Goal: Task Accomplishment & Management: Use online tool/utility

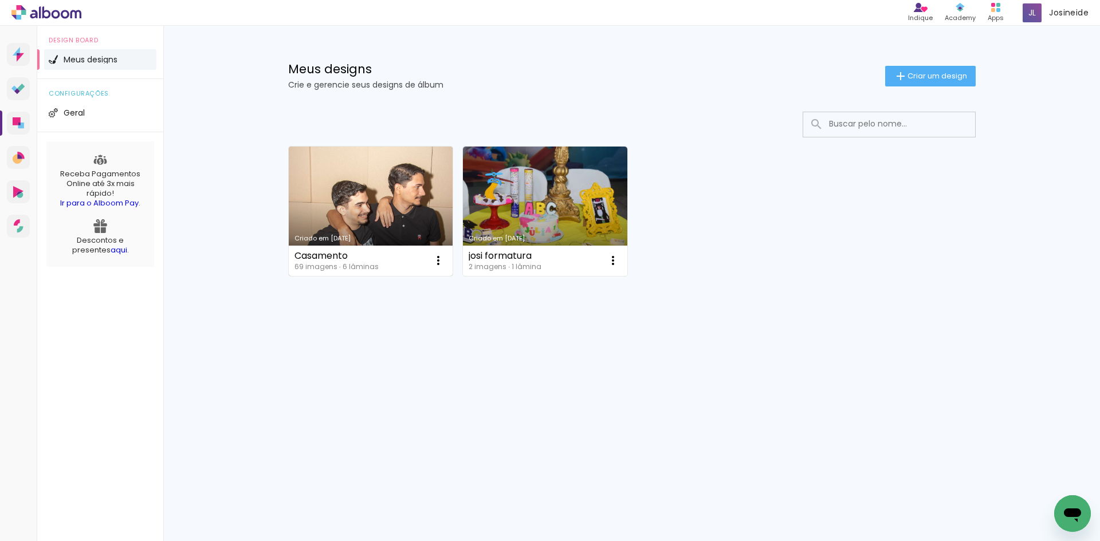
click at [379, 210] on link "Criado em [DATE]" at bounding box center [371, 211] width 164 height 129
